Goal: Information Seeking & Learning: Check status

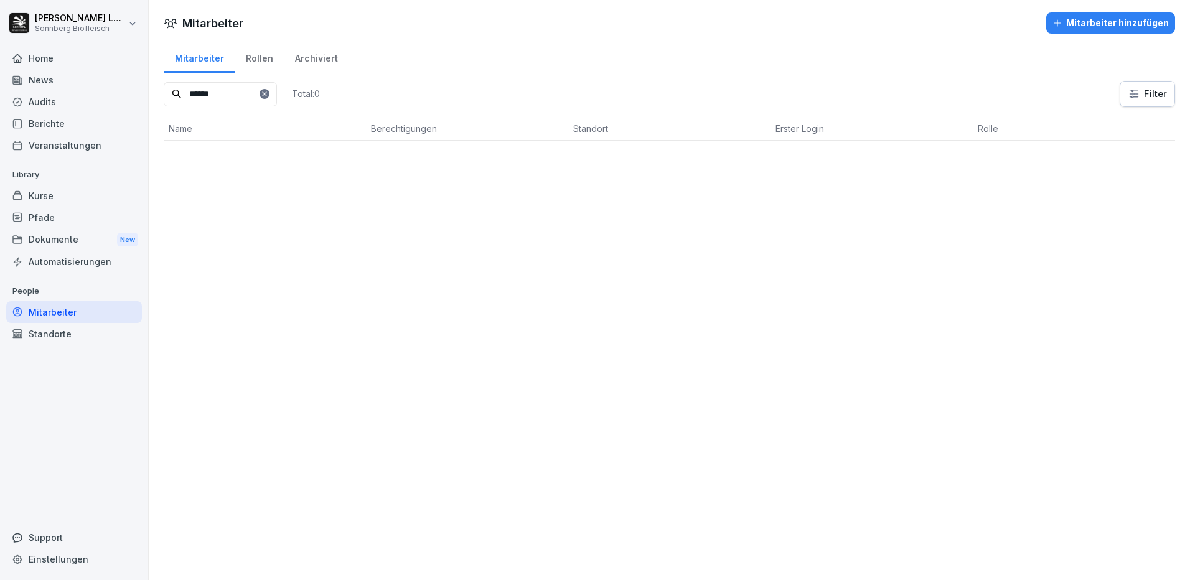
drag, startPoint x: 241, startPoint y: 93, endPoint x: 58, endPoint y: 72, distance: 184.1
click at [58, 72] on div "[PERSON_NAME] Sonnberg Biofleisch Home News Audits Berichte Veranstaltungen Lib…" at bounding box center [595, 290] width 1190 height 580
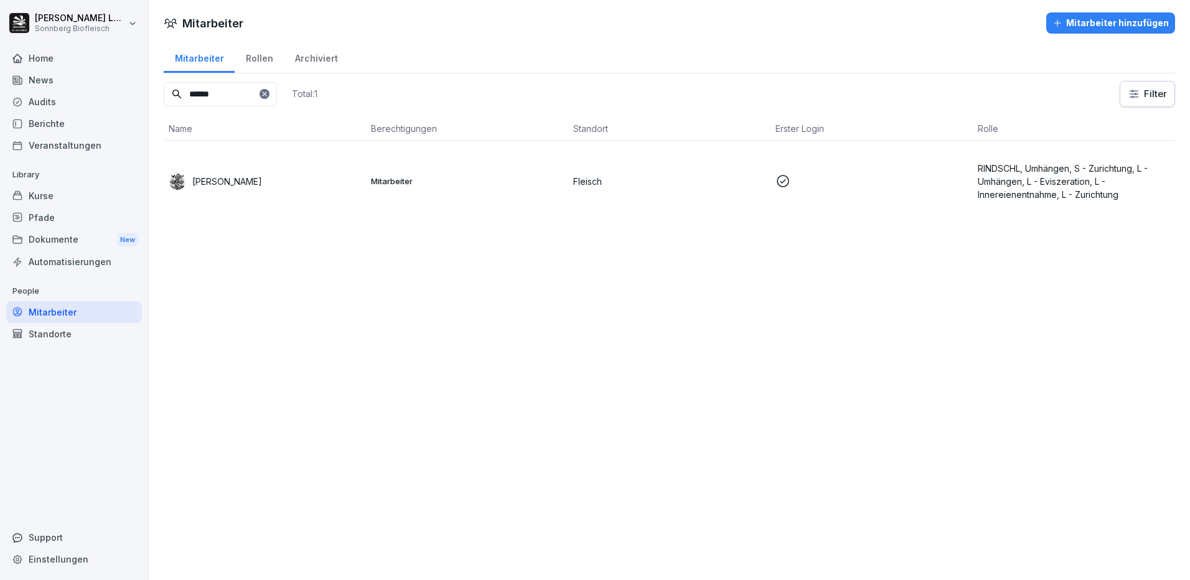
click at [270, 187] on div "[PERSON_NAME]" at bounding box center [265, 180] width 192 height 17
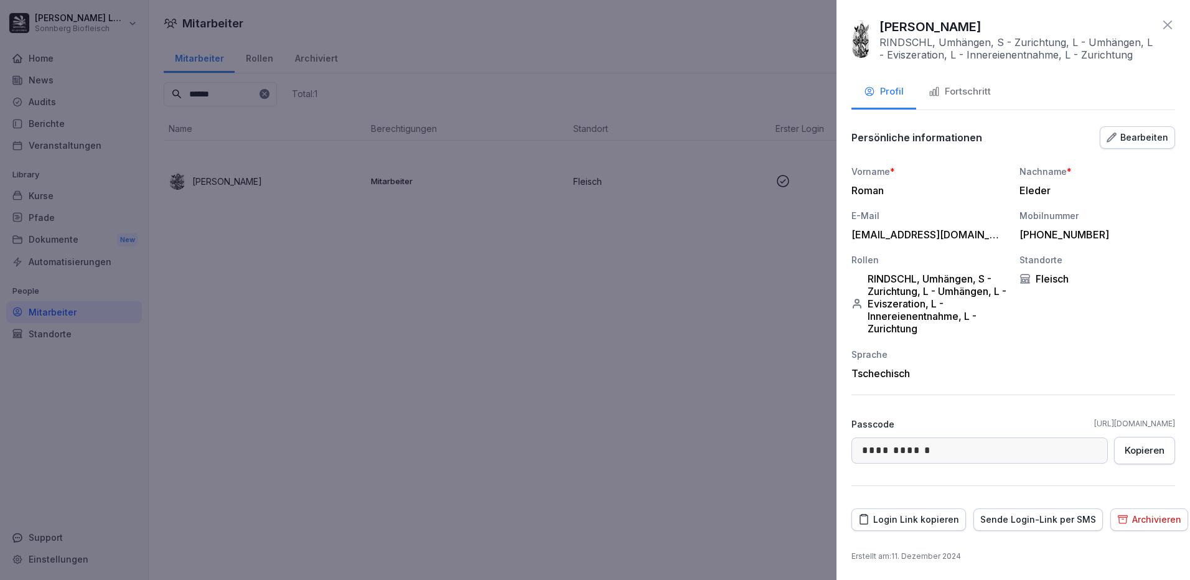
click at [965, 88] on div "Fortschritt" at bounding box center [960, 92] width 62 height 14
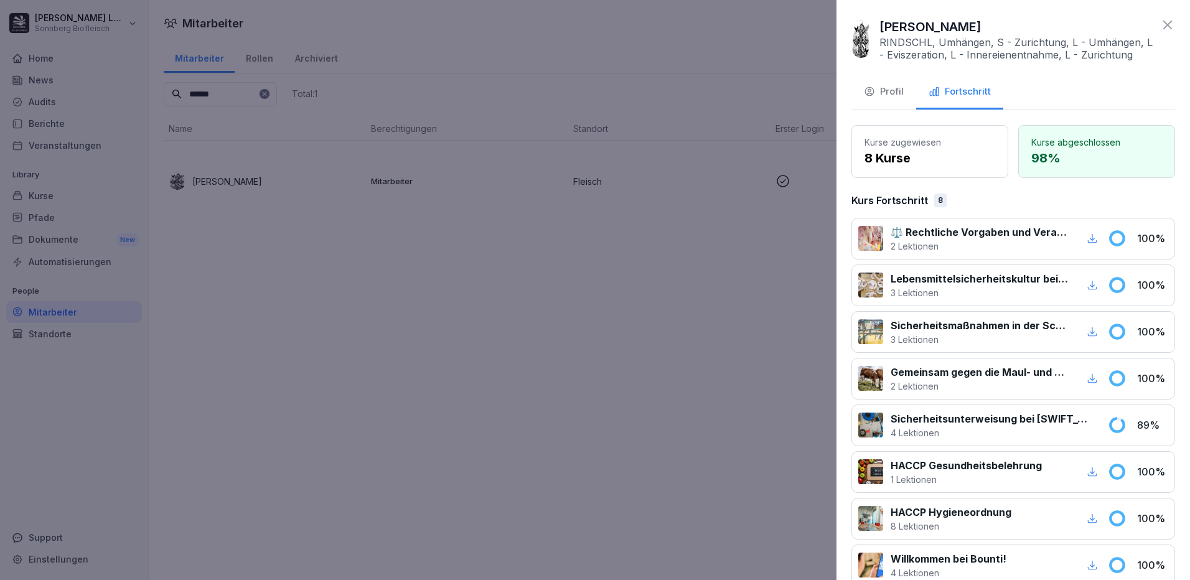
click at [485, 437] on div at bounding box center [595, 290] width 1190 height 580
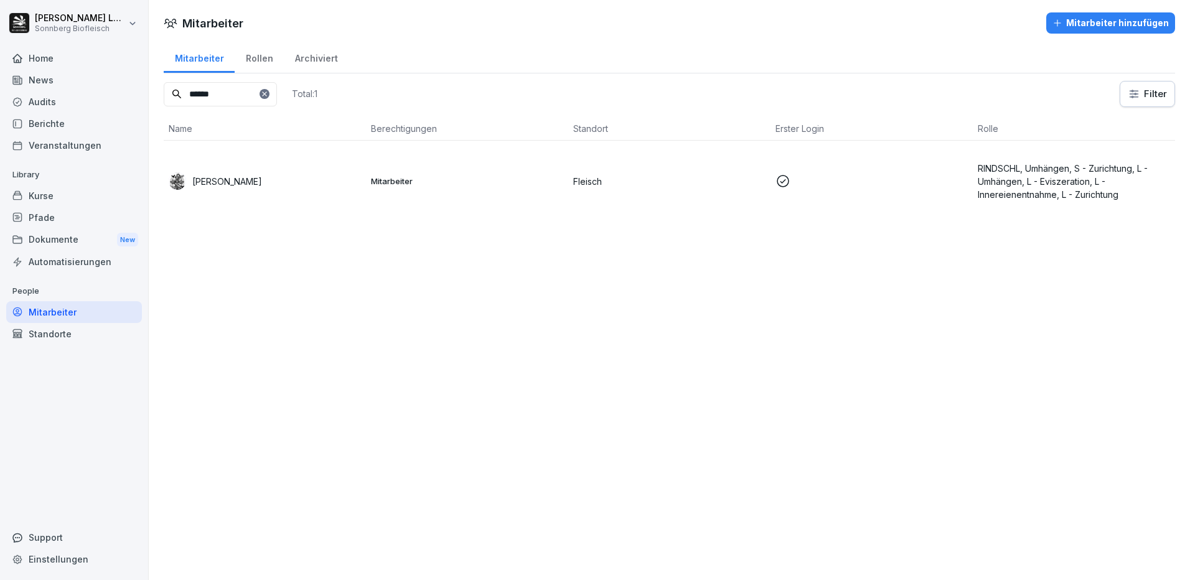
drag, startPoint x: 246, startPoint y: 102, endPoint x: 125, endPoint y: 89, distance: 121.4
click at [128, 89] on div "[PERSON_NAME] Sonnberg Biofleisch Home News Audits Berichte Veranstaltungen Lib…" at bounding box center [595, 290] width 1190 height 580
click at [518, 197] on td "Mitarbeiter" at bounding box center [467, 181] width 202 height 81
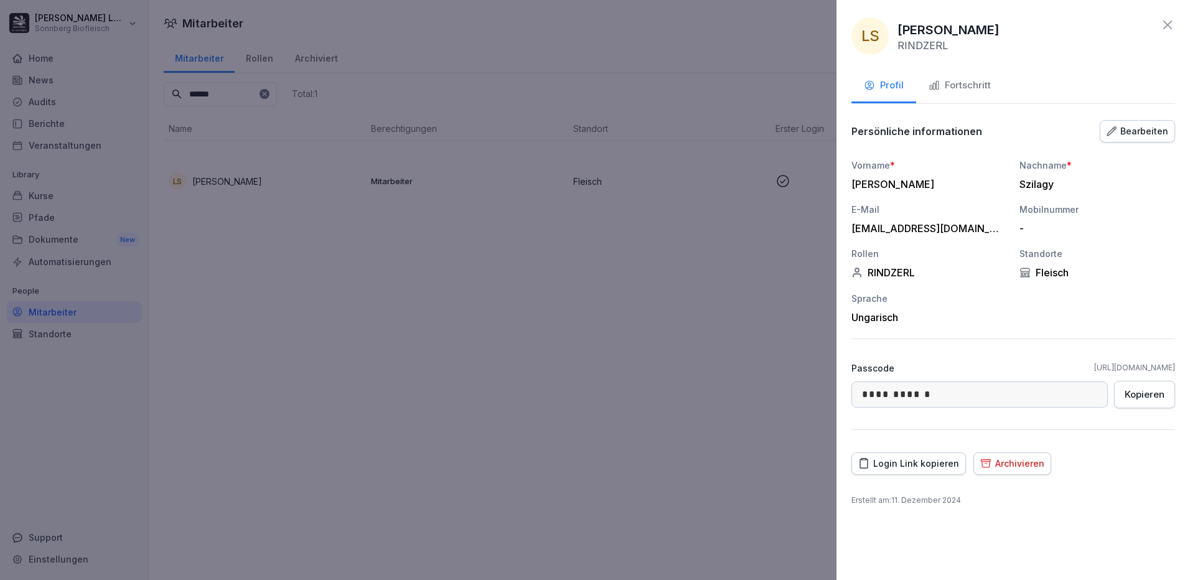
click at [963, 92] on div "Fortschritt" at bounding box center [960, 85] width 62 height 14
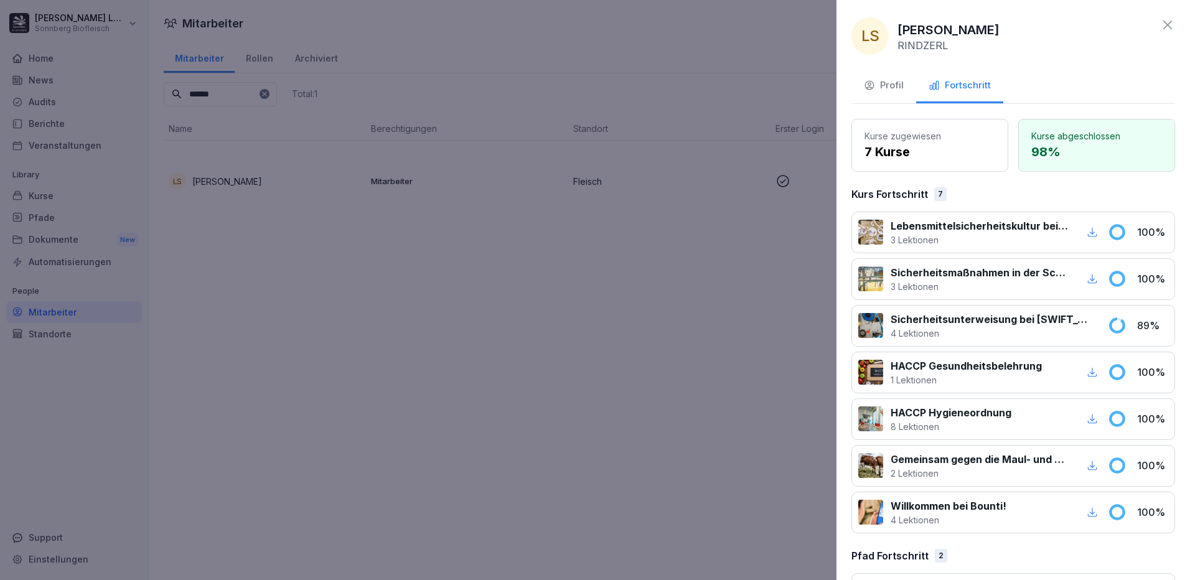
click at [454, 260] on div at bounding box center [595, 290] width 1190 height 580
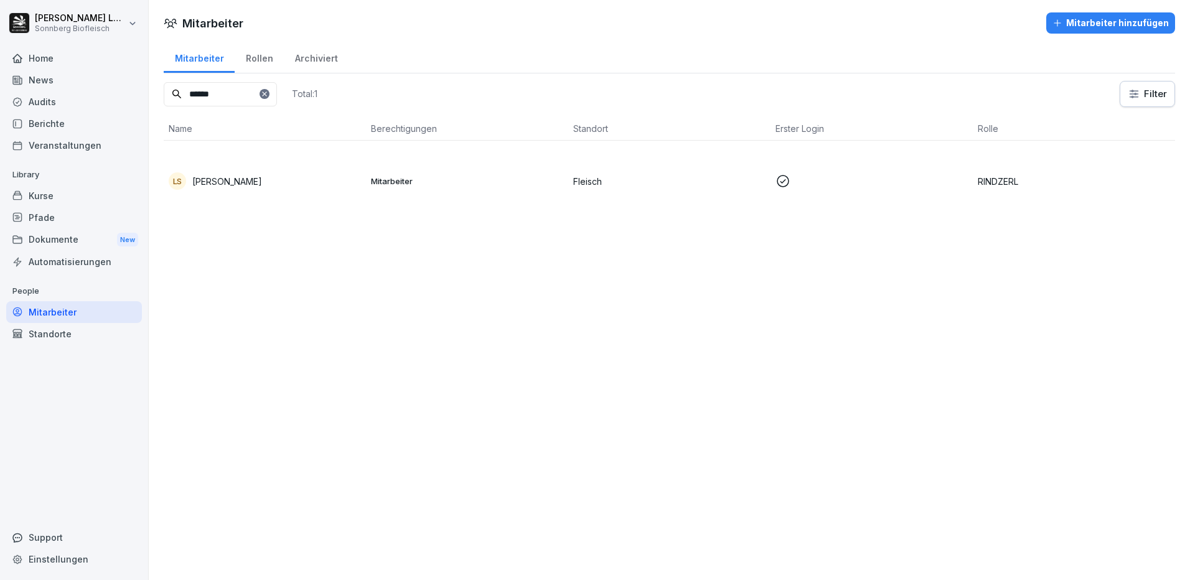
drag, startPoint x: 247, startPoint y: 94, endPoint x: 182, endPoint y: 91, distance: 64.8
click at [182, 91] on input "******" at bounding box center [220, 94] width 113 height 24
click at [203, 189] on div "TH [PERSON_NAME]" at bounding box center [265, 180] width 192 height 17
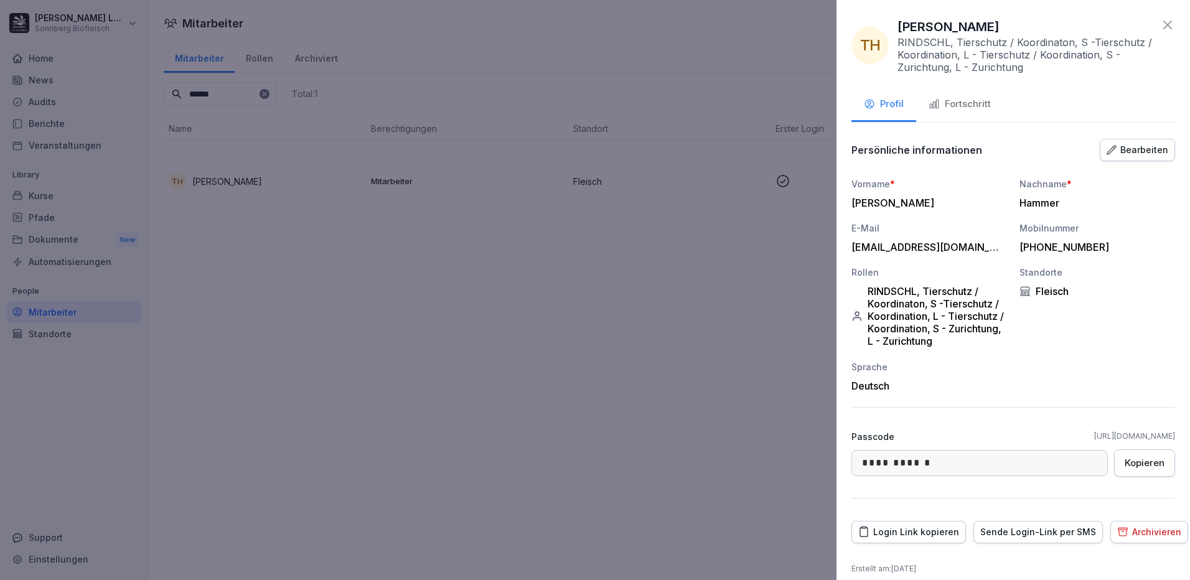
click at [976, 106] on div "Fortschritt" at bounding box center [960, 104] width 62 height 14
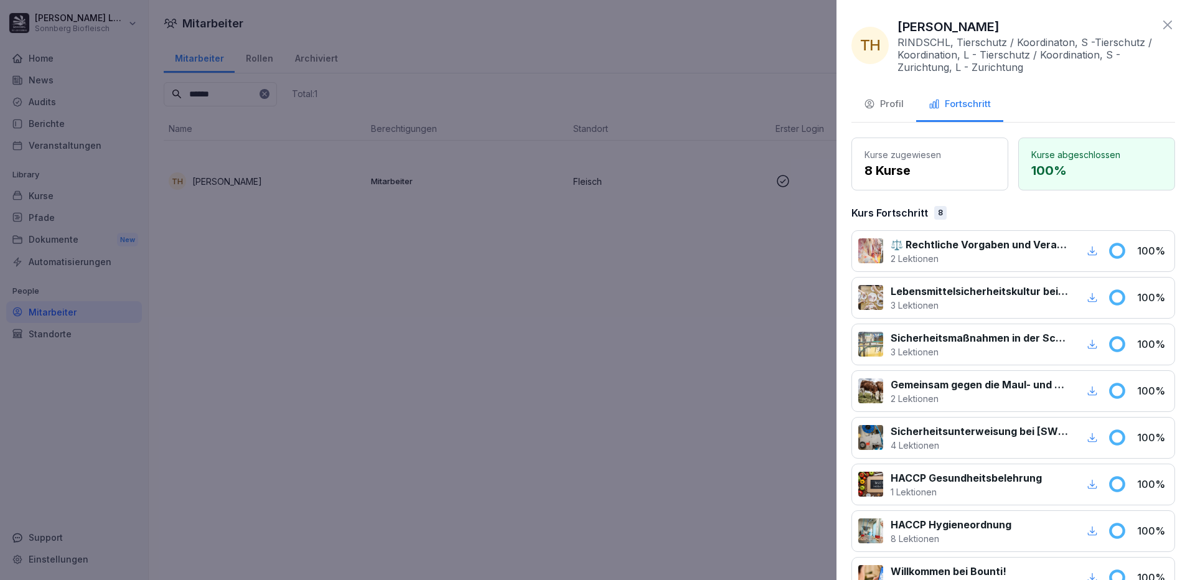
click at [270, 439] on div at bounding box center [595, 290] width 1190 height 580
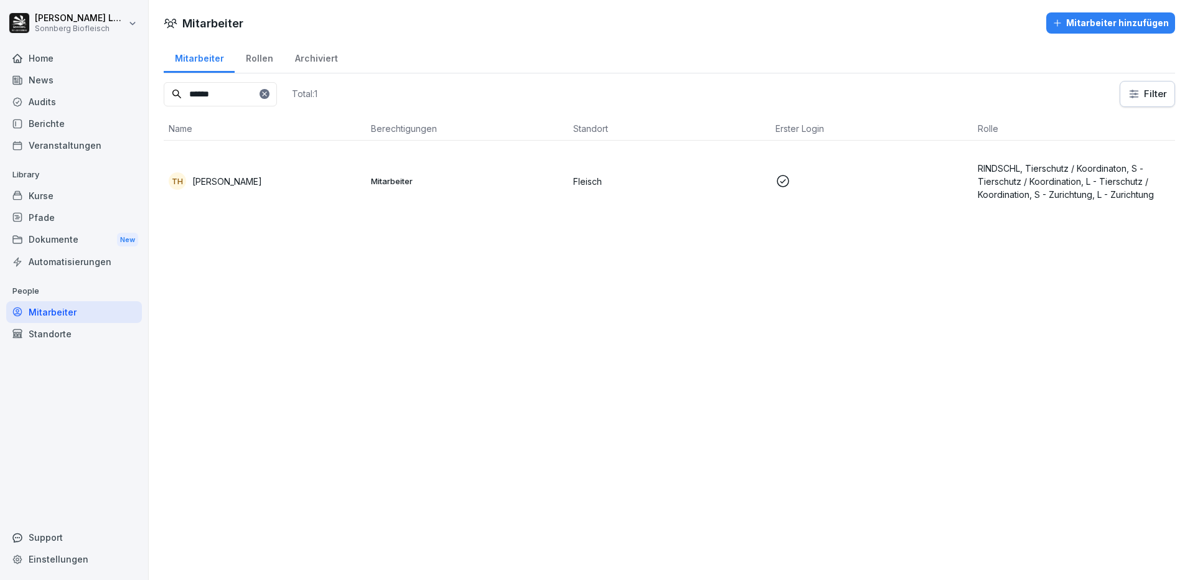
drag, startPoint x: 96, startPoint y: 90, endPoint x: 63, endPoint y: 85, distance: 33.9
click at [63, 85] on div "[PERSON_NAME] Sonnberg Biofleisch Home News Audits Berichte Veranstaltungen Lib…" at bounding box center [595, 290] width 1190 height 580
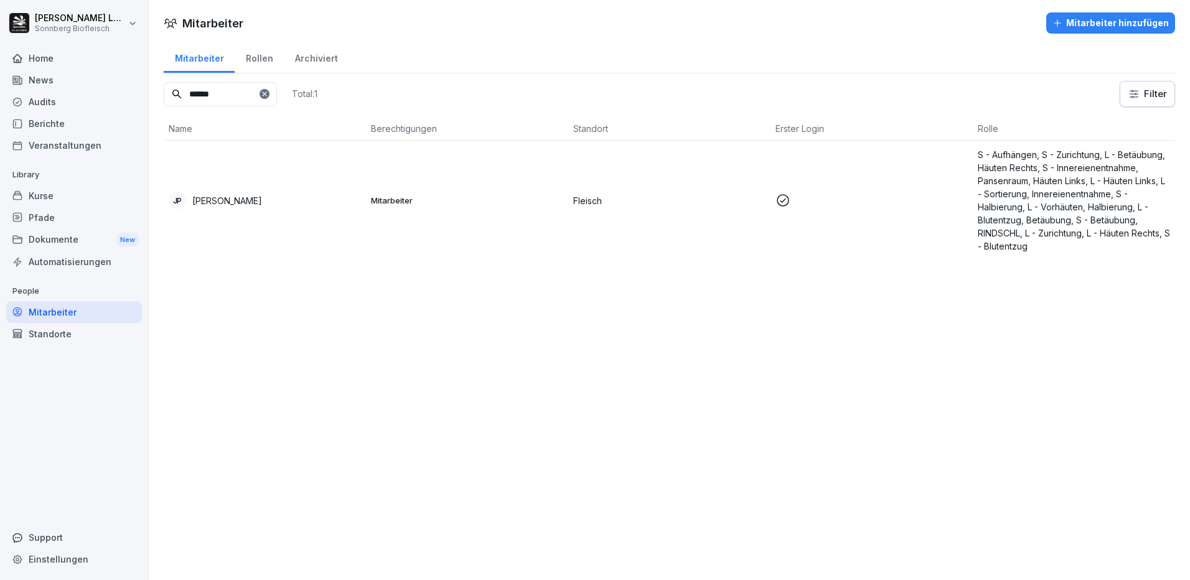
click at [341, 211] on td "JP [PERSON_NAME]" at bounding box center [265, 200] width 202 height 119
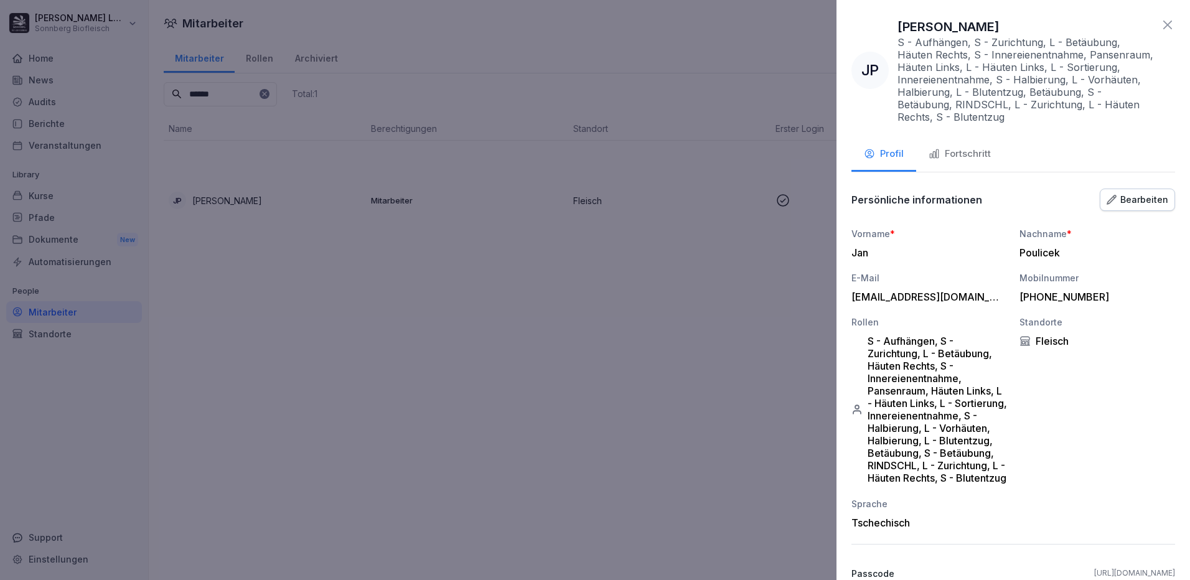
click at [976, 155] on div "Fortschritt" at bounding box center [960, 154] width 62 height 14
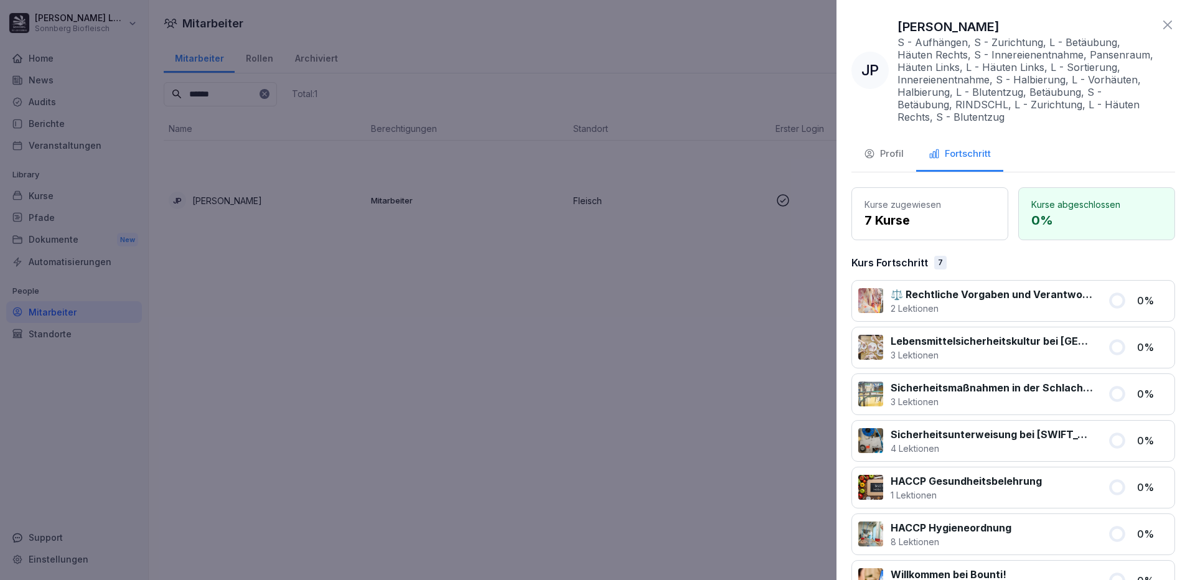
click at [428, 272] on div at bounding box center [595, 290] width 1190 height 580
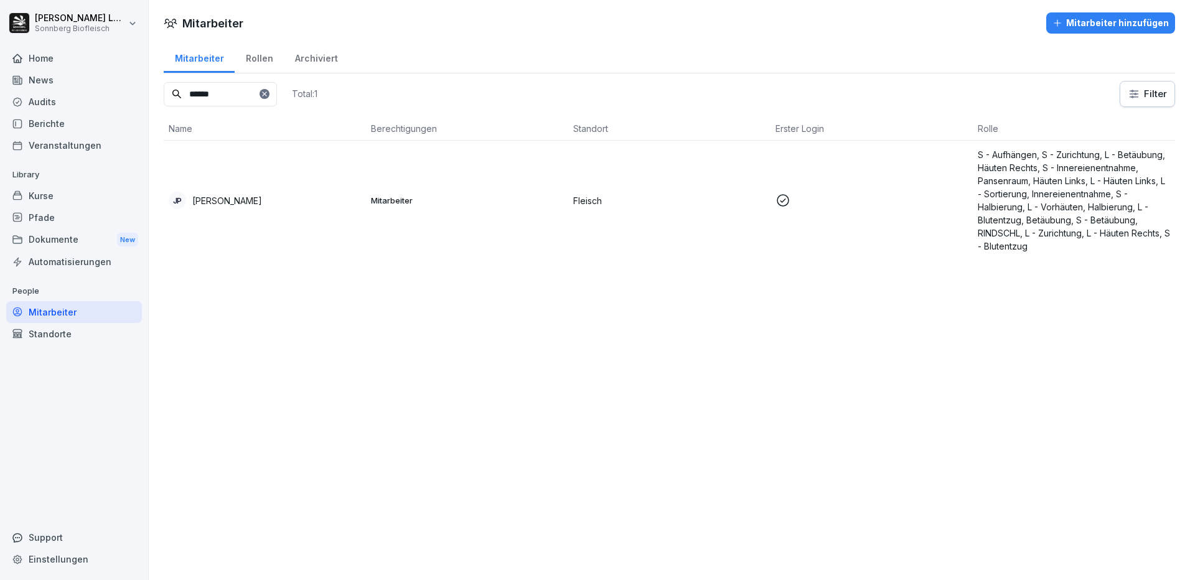
drag, startPoint x: 242, startPoint y: 96, endPoint x: 143, endPoint y: 85, distance: 100.2
click at [143, 85] on div "[PERSON_NAME] Sonnberg Biofleisch Home News Audits Berichte Veranstaltungen Lib…" at bounding box center [595, 290] width 1190 height 580
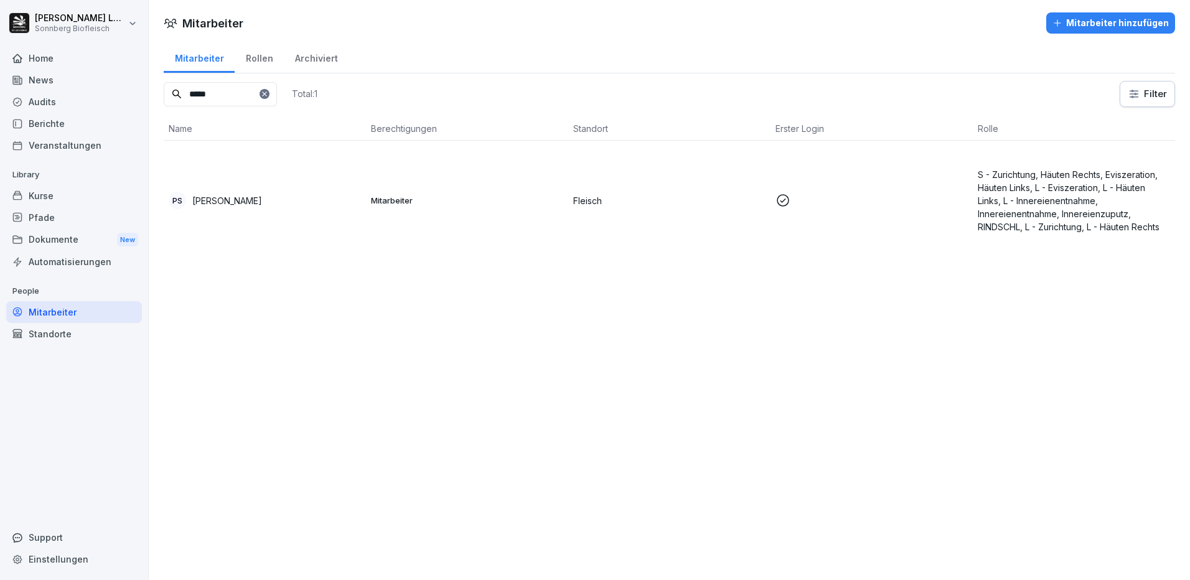
type input "*****"
click at [483, 210] on td "Mitarbeiter" at bounding box center [467, 200] width 202 height 119
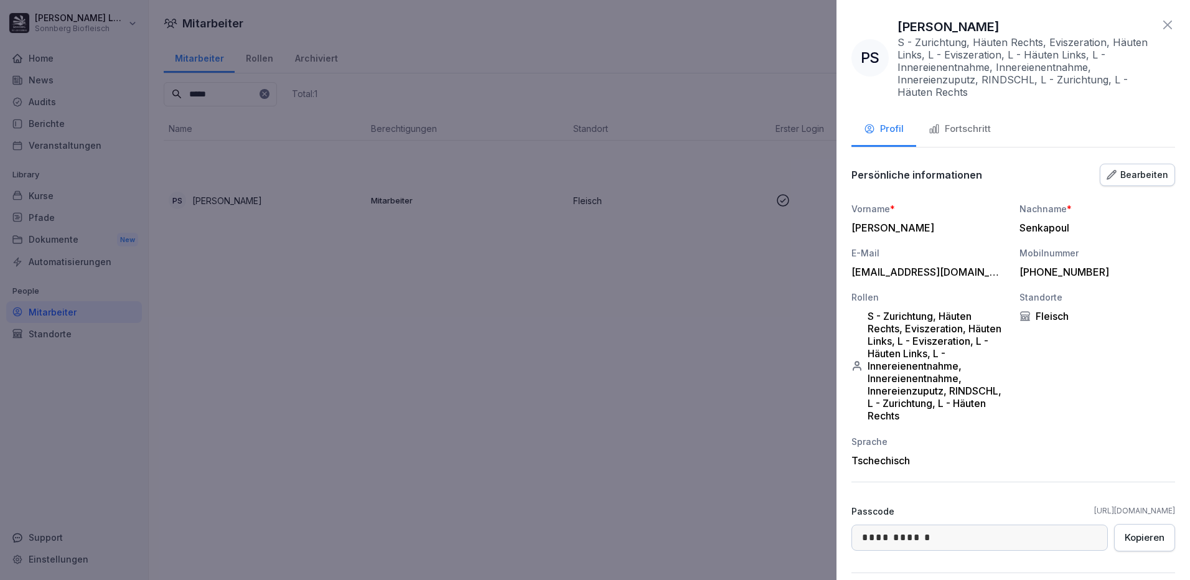
click at [953, 131] on div "Fortschritt" at bounding box center [960, 129] width 62 height 14
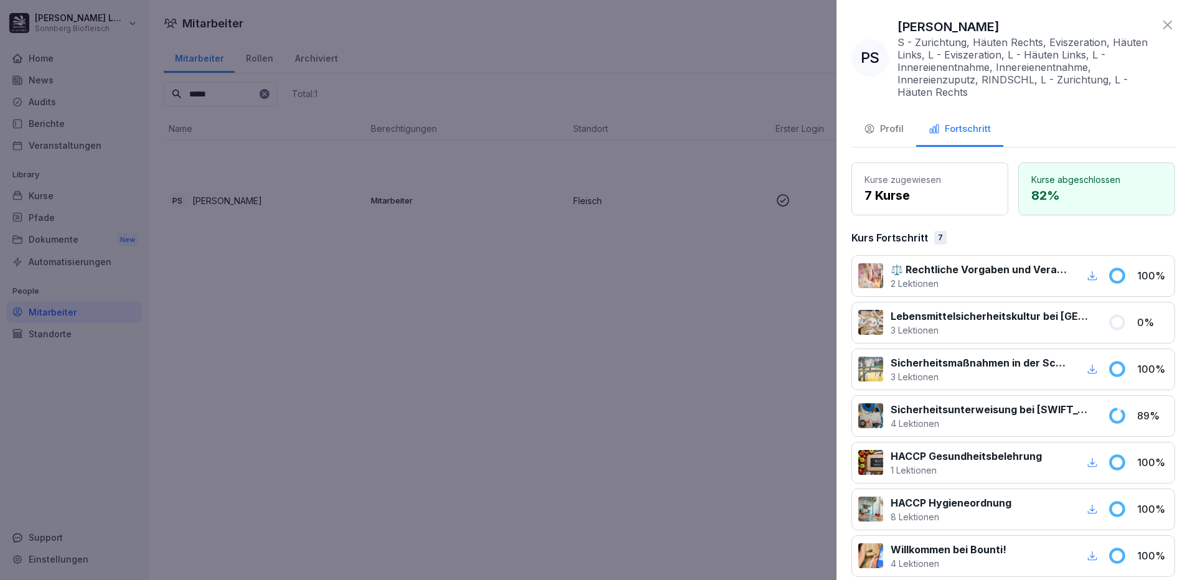
scroll to position [143, 0]
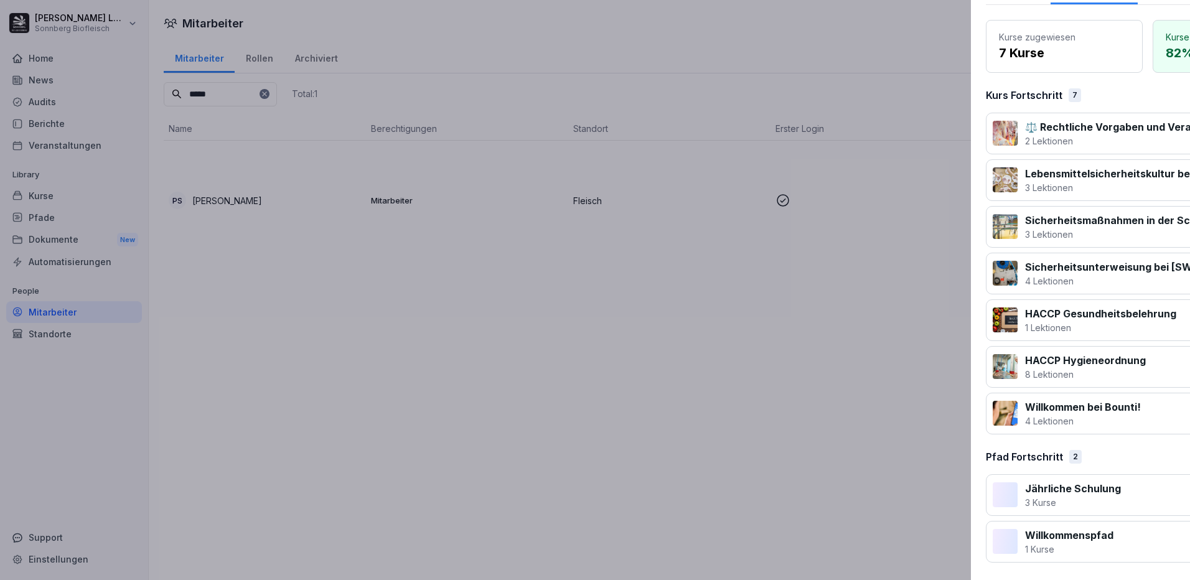
click at [598, 396] on div at bounding box center [595, 290] width 1190 height 580
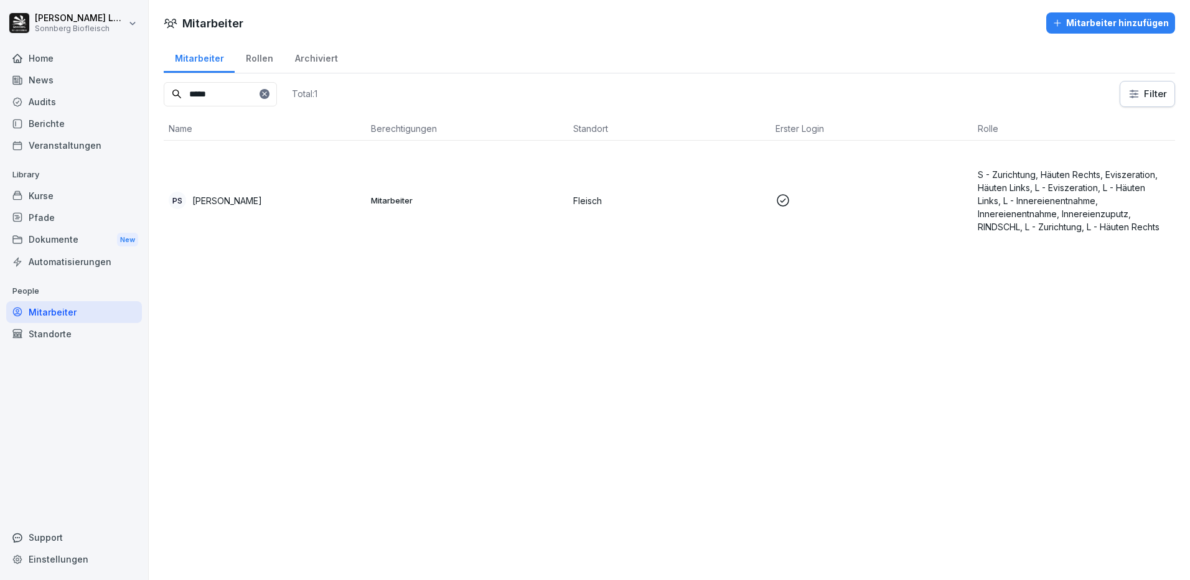
drag, startPoint x: 179, startPoint y: 91, endPoint x: 141, endPoint y: 93, distance: 38.0
click at [141, 93] on div "[PERSON_NAME] Sonnberg Biofleisch Home News Audits Berichte Veranstaltungen Lib…" at bounding box center [595, 290] width 1190 height 580
click at [57, 62] on div "Home" at bounding box center [74, 58] width 136 height 22
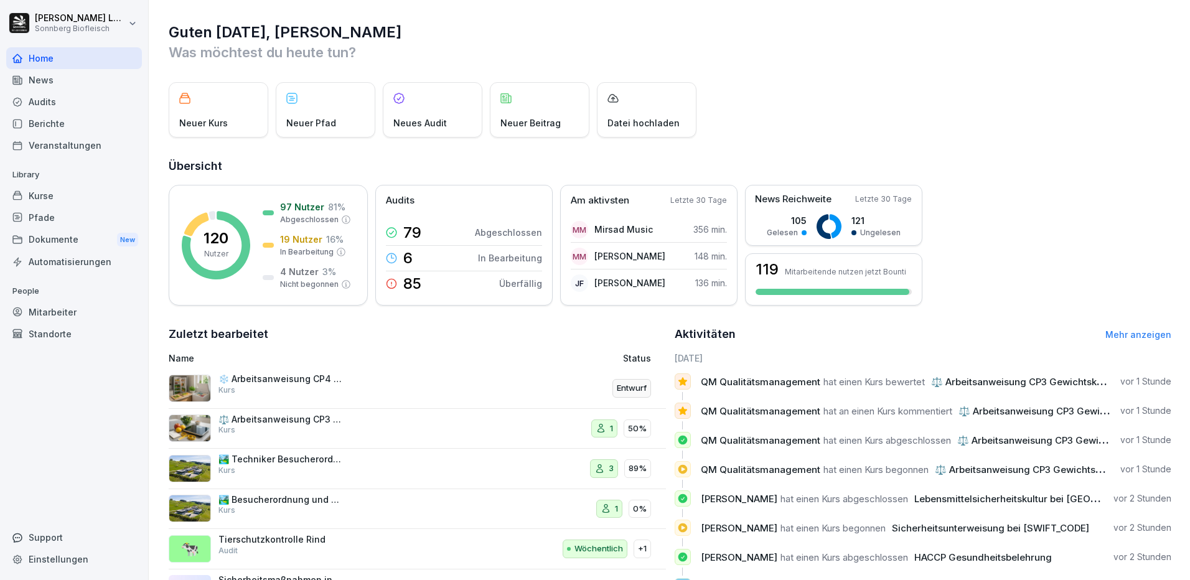
click at [59, 125] on div "Berichte" at bounding box center [74, 124] width 136 height 22
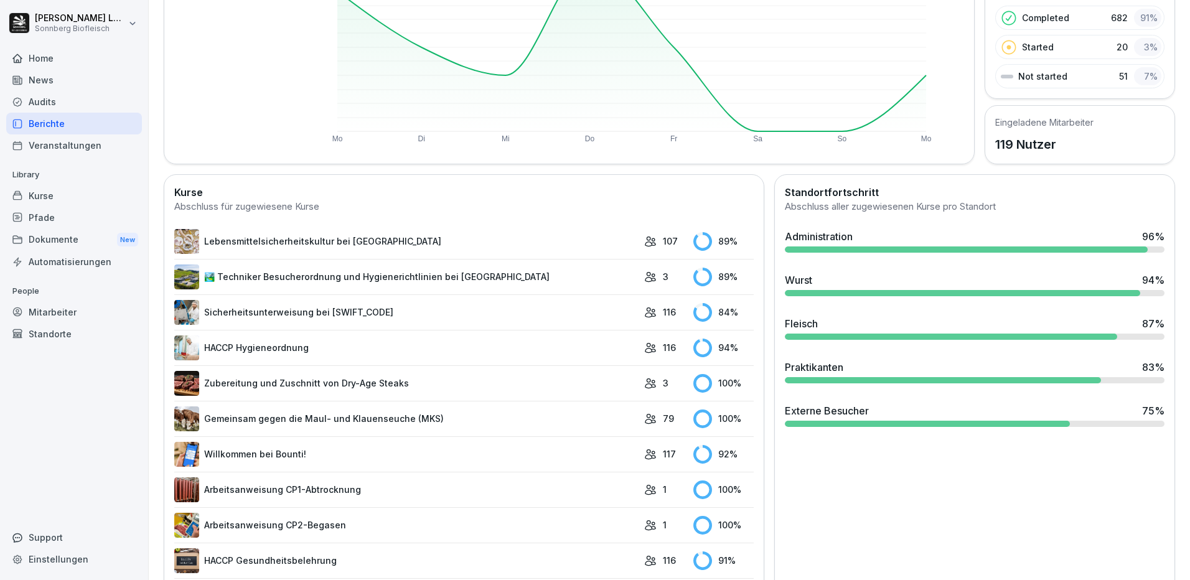
scroll to position [249, 0]
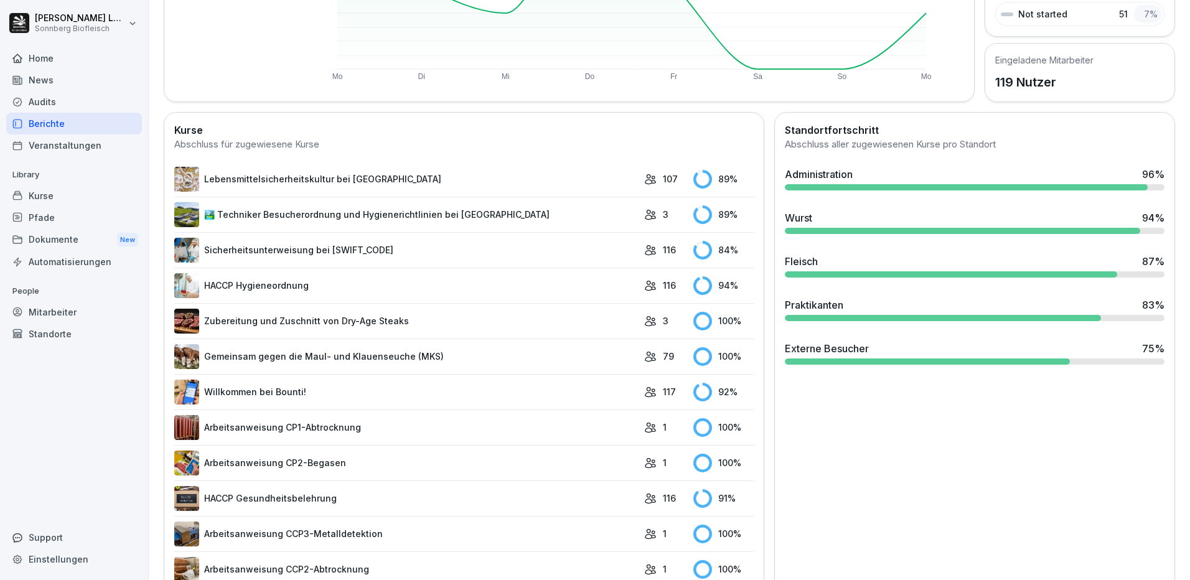
click at [861, 187] on div at bounding box center [966, 187] width 363 height 6
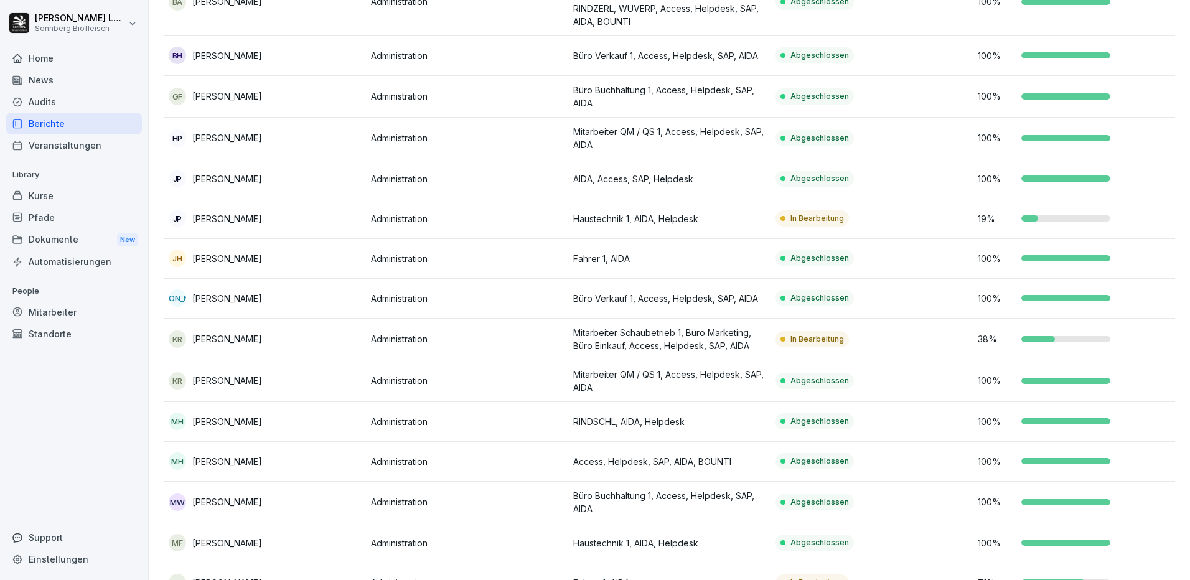
scroll to position [46, 0]
